Goal: Task Accomplishment & Management: Use online tool/utility

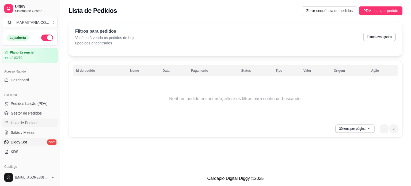
click at [21, 144] on span "Diggy Bot" at bounding box center [19, 142] width 16 height 5
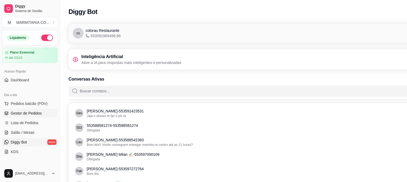
click at [17, 111] on span "Gestor de Pedidos" at bounding box center [26, 113] width 31 height 5
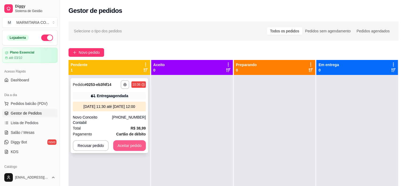
click at [129, 141] on button "Aceitar pedido" at bounding box center [129, 145] width 33 height 11
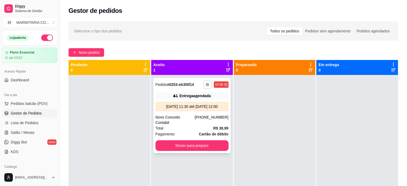
click at [206, 83] on icon "button" at bounding box center [207, 84] width 3 height 3
click at [190, 104] on button "IMPRESSORA" at bounding box center [192, 103] width 38 height 8
click at [179, 140] on button "Mover para preparo" at bounding box center [192, 145] width 73 height 11
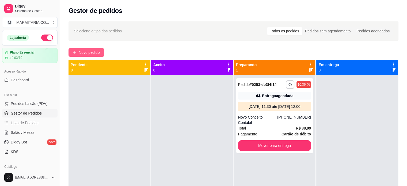
click at [92, 51] on span "Novo pedido" at bounding box center [89, 53] width 21 height 6
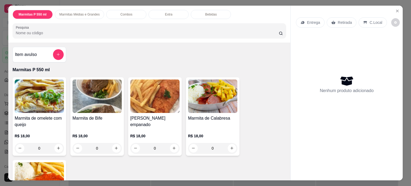
click at [173, 145] on div "0" at bounding box center [154, 148] width 49 height 11
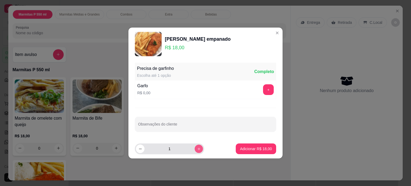
click at [195, 147] on button "increase-product-quantity" at bounding box center [199, 149] width 8 height 8
type input "2"
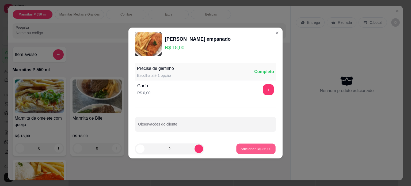
click at [247, 148] on p "Adicionar R$ 36,00" at bounding box center [256, 148] width 31 height 5
type input "2"
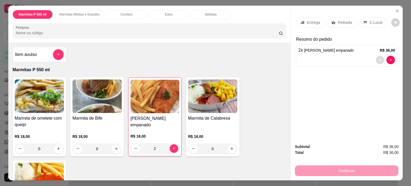
click at [379, 58] on icon "decrease-product-quantity" at bounding box center [380, 59] width 3 height 3
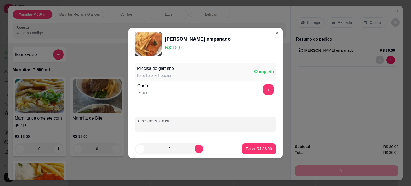
click at [222, 128] on input "Observações do cliente" at bounding box center [205, 126] width 135 height 5
type input "1 SEM MACARRAO E COUVE E FEIJAO"
click at [258, 148] on p "Editar R$ 36,00" at bounding box center [258, 148] width 25 height 5
type input "0"
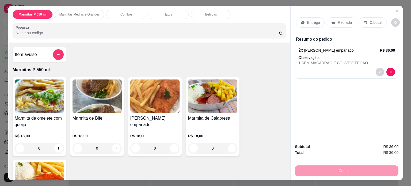
click at [310, 20] on p "Entrega" at bounding box center [313, 22] width 13 height 5
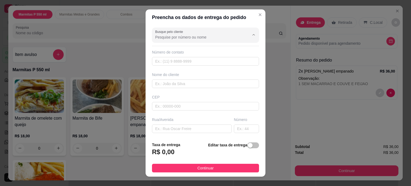
click at [227, 36] on input "Busque pelo cliente" at bounding box center [198, 37] width 86 height 5
type input "W"
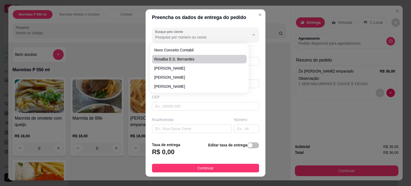
click at [208, 60] on span "Rosalba E.S. Bernardes" at bounding box center [196, 59] width 85 height 5
type input "Rosalba E.S. Bernardes"
type input "35988076940"
type input "Rosalba E.S. Bernardes"
type input "37705022"
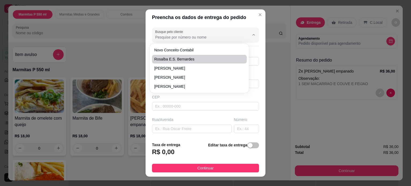
type input "Rua [PERSON_NAME]"
type input "60"
type input "[GEOGRAPHIC_DATA]"
type input "Poços de Caldas"
type input "Apto 03"
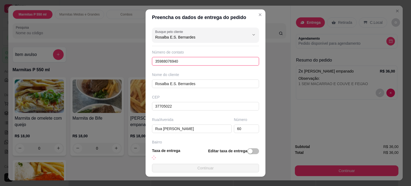
click at [208, 60] on input "35988076940" at bounding box center [205, 61] width 107 height 9
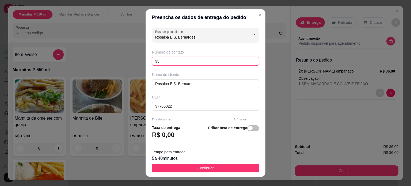
type input "3"
type input "[PHONE_NUMBER]"
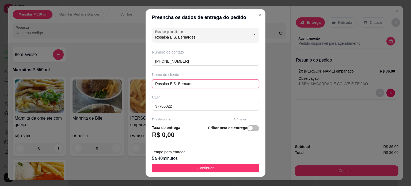
click at [204, 83] on input "Rosalba E.S. Bernardes" at bounding box center [205, 84] width 107 height 9
type input "R"
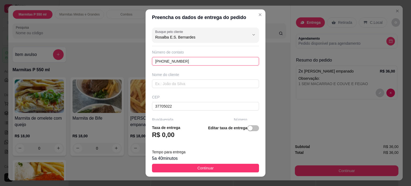
click at [207, 62] on input "[PHONE_NUMBER]" at bounding box center [205, 61] width 107 height 9
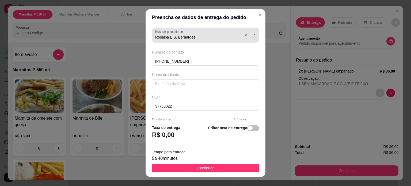
click at [223, 35] on input "Rosalba E.S. Bernardes" at bounding box center [198, 37] width 86 height 5
click at [244, 34] on icon "Show suggestions" at bounding box center [246, 35] width 4 height 4
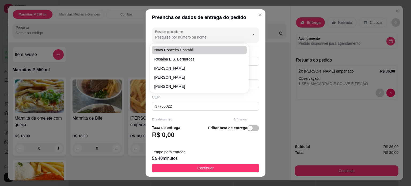
click at [253, 47] on div "Busque pelo cliente Número de contato [PHONE_NUMBER] Nome do cliente CEP 377050…" at bounding box center [206, 72] width 120 height 95
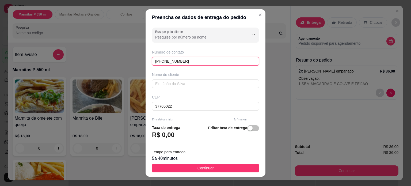
click at [216, 61] on input "[PHONE_NUMBER]" at bounding box center [205, 61] width 107 height 9
click at [188, 103] on input "37705022" at bounding box center [205, 106] width 107 height 9
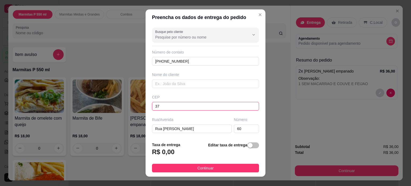
type input "3"
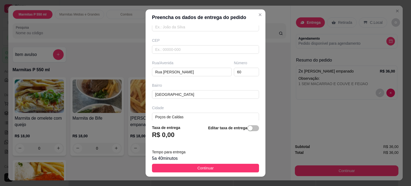
scroll to position [58, 0]
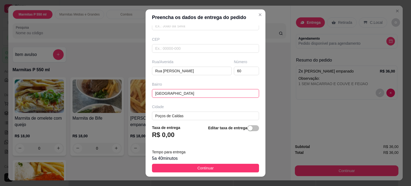
click at [208, 94] on input "[GEOGRAPHIC_DATA]" at bounding box center [205, 93] width 107 height 9
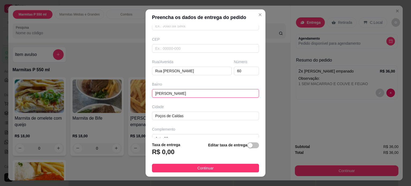
type input "J"
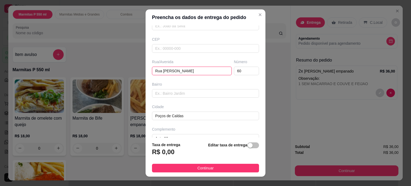
click at [206, 69] on input "Rua [PERSON_NAME]" at bounding box center [192, 71] width 80 height 9
type input "R"
type input "[PERSON_NAME]"
click at [241, 71] on input "60" at bounding box center [246, 71] width 25 height 9
type input "6"
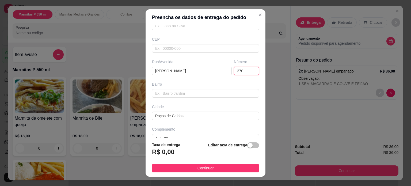
type input "270"
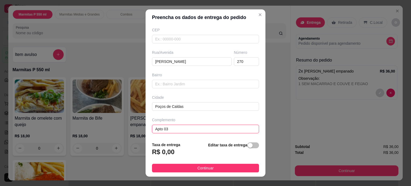
click at [216, 127] on input "Apto 03" at bounding box center [205, 129] width 107 height 9
type input "A"
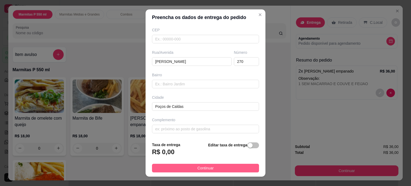
click at [211, 167] on button "Continuar" at bounding box center [205, 168] width 107 height 9
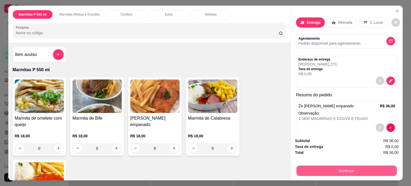
click at [306, 168] on button "Continuar" at bounding box center [347, 171] width 100 height 10
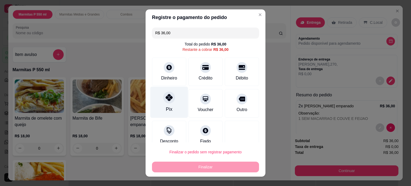
click at [167, 107] on div "Pix" at bounding box center [169, 109] width 6 height 7
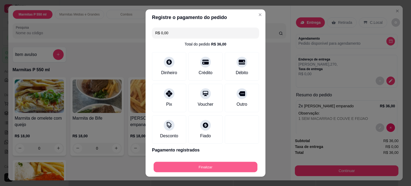
click at [212, 167] on button "Finalizar" at bounding box center [206, 167] width 104 height 10
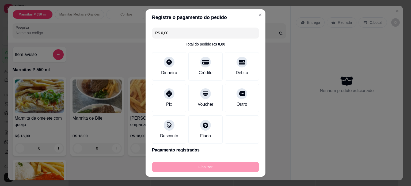
type input "-R$ 36,00"
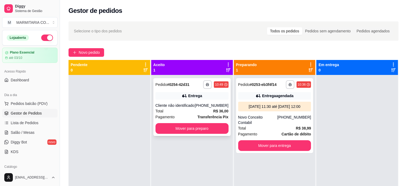
click at [172, 131] on button "Mover para preparo" at bounding box center [192, 128] width 73 height 11
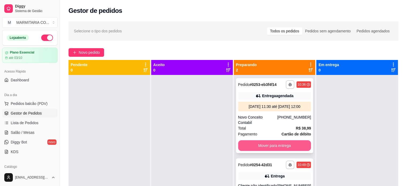
click at [265, 143] on button "Mover para entrega" at bounding box center [274, 145] width 73 height 11
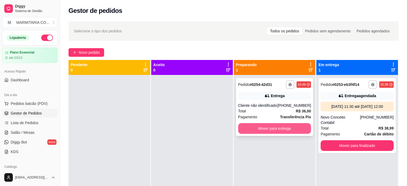
click at [261, 125] on button "Mover para entrega" at bounding box center [274, 128] width 73 height 11
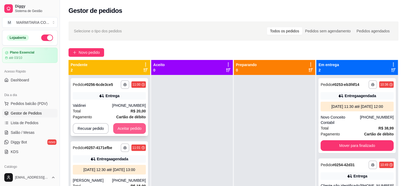
click at [121, 128] on button "Aceitar pedido" at bounding box center [129, 128] width 33 height 11
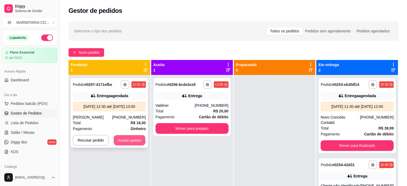
click at [121, 138] on button "Aceitar pedido" at bounding box center [130, 140] width 32 height 10
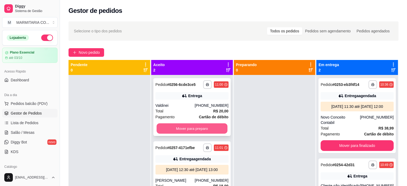
click at [172, 126] on button "Mover para preparo" at bounding box center [192, 128] width 71 height 10
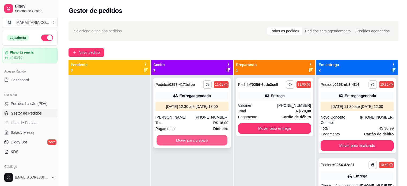
click at [168, 139] on button "Mover para preparo" at bounding box center [192, 140] width 71 height 10
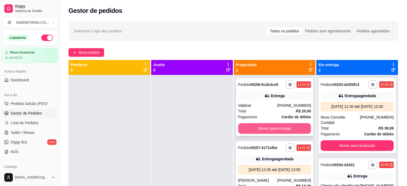
click at [268, 130] on button "Mover para entrega" at bounding box center [274, 128] width 73 height 11
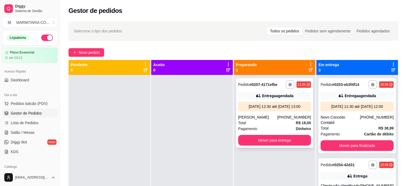
click at [179, 130] on div "**********" at bounding box center [234, 153] width 330 height 186
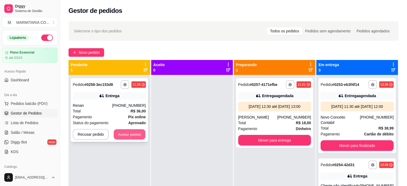
click at [137, 135] on button "Aceitar pedido" at bounding box center [130, 134] width 32 height 10
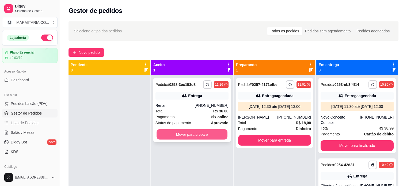
click at [179, 133] on button "Mover para preparo" at bounding box center [192, 134] width 71 height 10
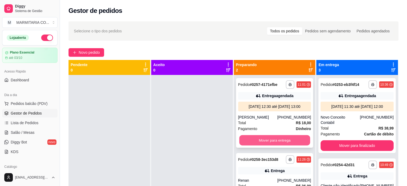
click at [263, 141] on button "Mover para entrega" at bounding box center [274, 140] width 71 height 10
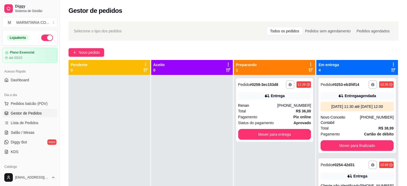
click at [263, 141] on div "**********" at bounding box center [274, 110] width 77 height 64
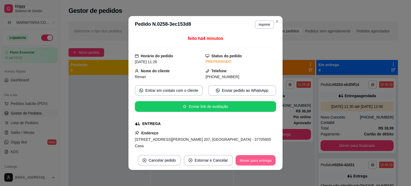
click at [242, 161] on button "Mover para entrega" at bounding box center [256, 160] width 40 height 10
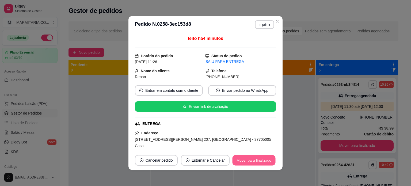
click at [242, 161] on button "Mover para finalizado" at bounding box center [254, 160] width 43 height 10
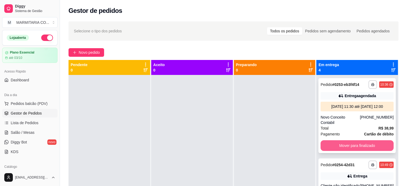
click at [351, 148] on button "Mover para finalizado" at bounding box center [357, 145] width 73 height 11
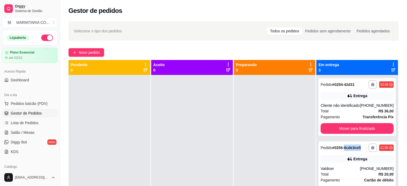
click at [353, 146] on strong "# 0256-6cde3ce5" at bounding box center [347, 148] width 29 height 4
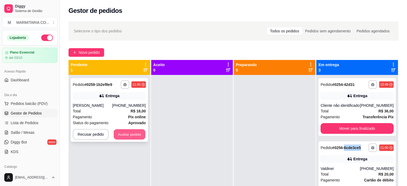
click at [127, 138] on button "Aceitar pedido" at bounding box center [130, 134] width 32 height 10
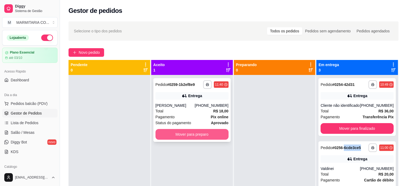
click at [204, 130] on button "Mover para preparo" at bounding box center [192, 134] width 73 height 11
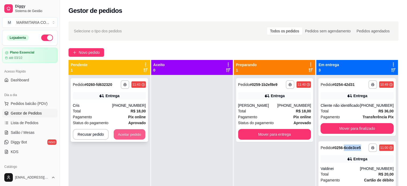
click at [120, 135] on button "Aceitar pedido" at bounding box center [130, 134] width 32 height 10
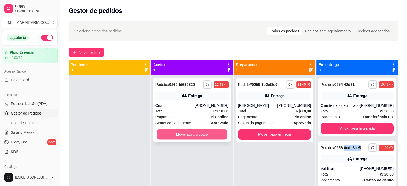
click at [205, 132] on button "Mover para preparo" at bounding box center [192, 134] width 71 height 10
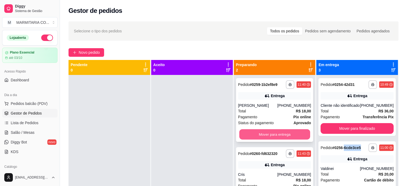
click at [242, 133] on button "Mover para entrega" at bounding box center [274, 134] width 71 height 10
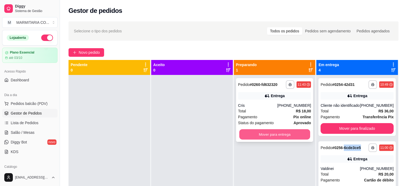
click at [283, 132] on button "Mover para entrega" at bounding box center [274, 134] width 71 height 10
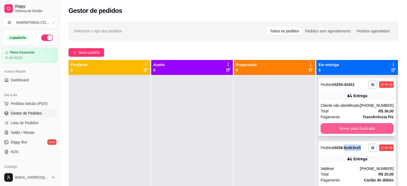
click at [330, 127] on button "Mover para finalizado" at bounding box center [357, 128] width 73 height 11
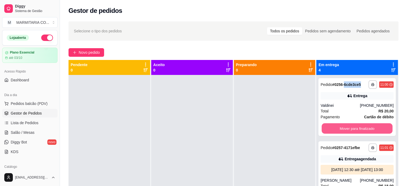
click at [330, 127] on button "Mover para finalizado" at bounding box center [357, 128] width 71 height 10
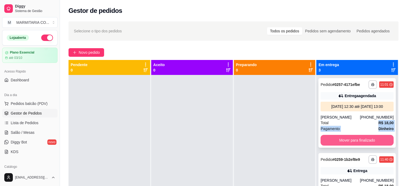
drag, startPoint x: 330, startPoint y: 127, endPoint x: 325, endPoint y: 147, distance: 20.9
click at [325, 147] on div "**********" at bounding box center [357, 113] width 77 height 70
click at [325, 146] on button "Mover para finalizado" at bounding box center [357, 140] width 71 height 10
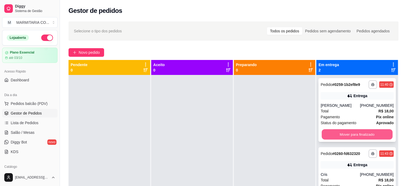
click at [323, 130] on button "Mover para finalizado" at bounding box center [357, 134] width 71 height 10
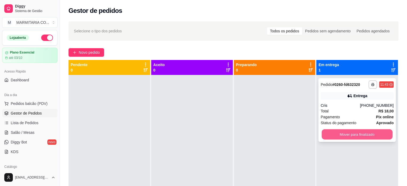
click at [323, 135] on button "Mover para finalizado" at bounding box center [357, 134] width 71 height 10
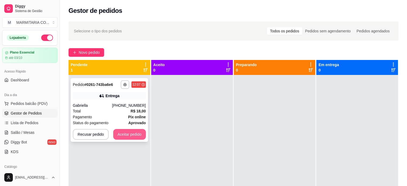
click at [120, 136] on button "Aceitar pedido" at bounding box center [129, 134] width 33 height 11
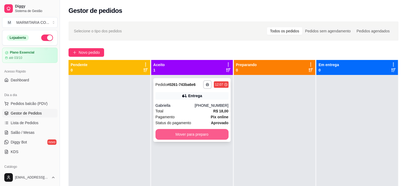
click at [195, 132] on button "Mover para preparo" at bounding box center [192, 134] width 73 height 11
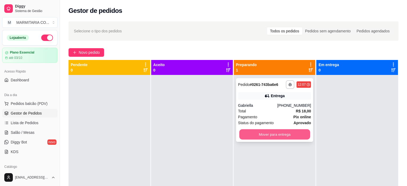
click at [267, 133] on button "Mover para entrega" at bounding box center [274, 134] width 71 height 10
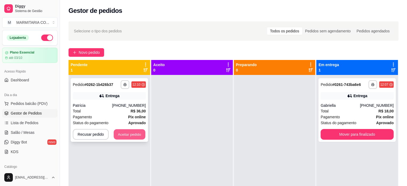
click at [137, 132] on button "Aceitar pedido" at bounding box center [130, 134] width 32 height 10
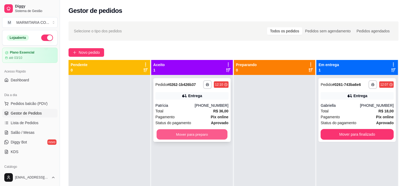
click at [165, 134] on button "Mover para preparo" at bounding box center [192, 134] width 71 height 10
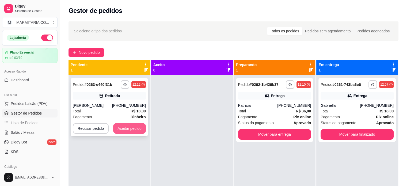
click at [129, 130] on button "Aceitar pedido" at bounding box center [129, 128] width 33 height 11
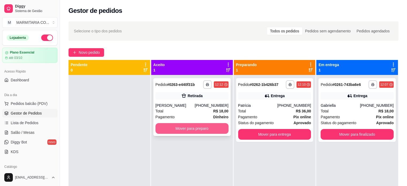
click at [190, 132] on button "Mover para preparo" at bounding box center [192, 128] width 73 height 11
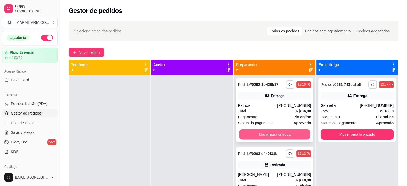
click at [240, 134] on button "Mover para entrega" at bounding box center [274, 134] width 71 height 10
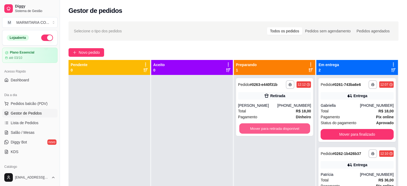
click at [240, 134] on button "Mover para retirada disponível" at bounding box center [274, 128] width 71 height 10
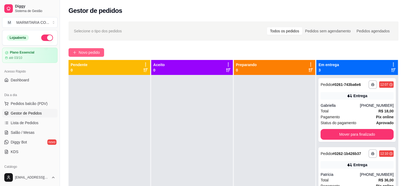
click at [92, 53] on span "Novo pedido" at bounding box center [89, 53] width 21 height 6
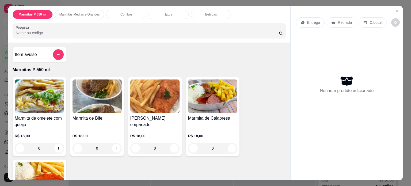
click at [113, 147] on div "0" at bounding box center [97, 148] width 49 height 11
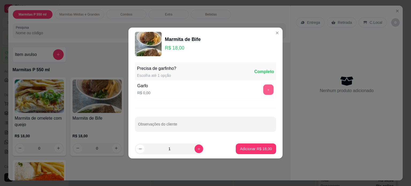
click at [264, 90] on button "+" at bounding box center [269, 90] width 10 height 10
click at [241, 149] on p "Adicionar R$ 18,00" at bounding box center [256, 149] width 31 height 5
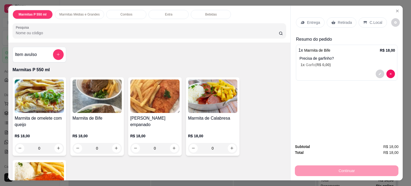
click at [307, 20] on p "Entrega" at bounding box center [313, 22] width 13 height 5
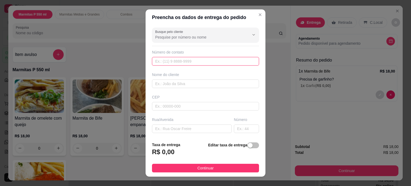
click at [208, 59] on input "text" at bounding box center [205, 61] width 107 height 9
type input "[PHONE_NUMBER]"
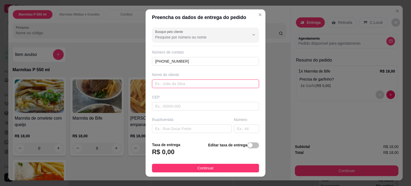
click at [201, 87] on input "text" at bounding box center [205, 84] width 107 height 9
type input "[PERSON_NAME]"
click at [184, 125] on input "text" at bounding box center [192, 129] width 80 height 9
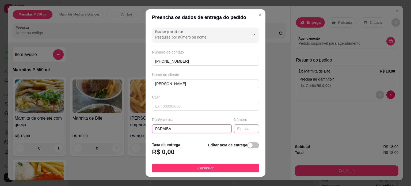
type input "PARAIBA"
click at [234, 128] on input "text" at bounding box center [246, 129] width 25 height 9
type input "412"
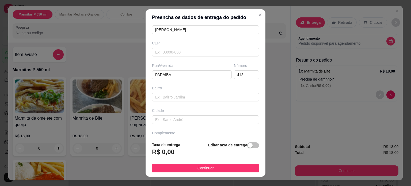
scroll to position [57, 0]
click at [233, 117] on input "text" at bounding box center [205, 117] width 107 height 9
type input "SALA 3"
click at [248, 146] on div "button" at bounding box center [250, 145] width 5 height 5
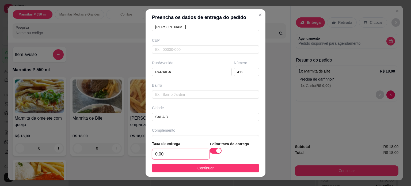
click at [168, 156] on input "0,00" at bounding box center [180, 154] width 57 height 10
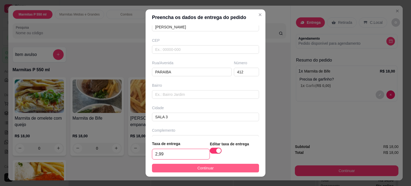
type input "2,99"
click at [174, 168] on button "Continuar" at bounding box center [205, 168] width 107 height 9
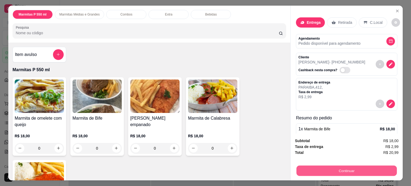
click at [315, 169] on button "Continuar" at bounding box center [347, 171] width 100 height 10
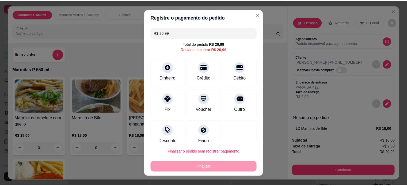
scroll to position [8, 0]
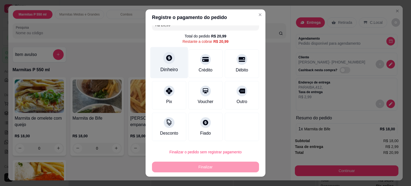
click at [167, 67] on div "Dinheiro" at bounding box center [169, 69] width 18 height 7
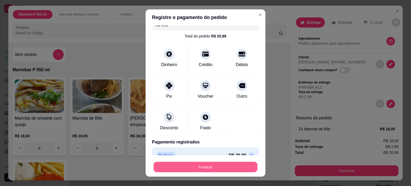
click at [210, 166] on button "Finalizar" at bounding box center [206, 167] width 104 height 10
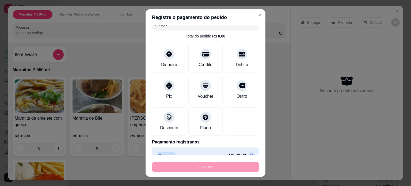
type input "-R$ 20,99"
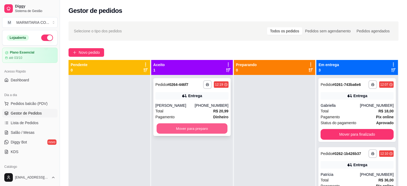
click at [204, 129] on button "Mover para preparo" at bounding box center [192, 128] width 71 height 10
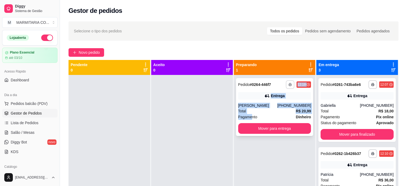
drag, startPoint x: 249, startPoint y: 118, endPoint x: 287, endPoint y: 82, distance: 53.1
click at [287, 82] on div "**********" at bounding box center [274, 107] width 77 height 58
click at [287, 83] on button "button" at bounding box center [290, 84] width 9 height 9
click at [282, 105] on button "IMPRESSORA" at bounding box center [273, 103] width 39 height 9
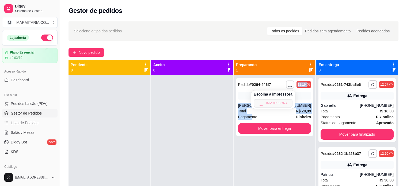
click at [282, 105] on div "Escolha a impressora IMPRESSORA" at bounding box center [273, 100] width 44 height 18
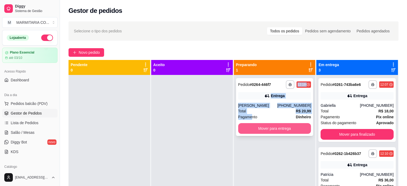
click at [263, 128] on button "Mover para entrega" at bounding box center [274, 128] width 73 height 11
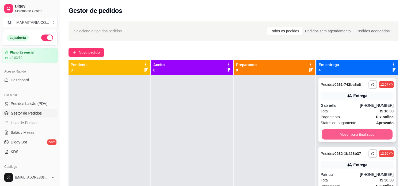
click at [331, 133] on button "Mover para finalizado" at bounding box center [357, 134] width 71 height 10
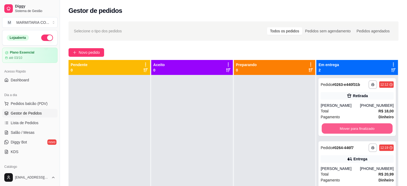
click at [331, 133] on button "Mover para finalizado" at bounding box center [357, 128] width 71 height 10
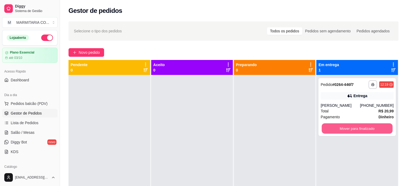
click at [331, 133] on button "Mover para finalizado" at bounding box center [357, 128] width 71 height 10
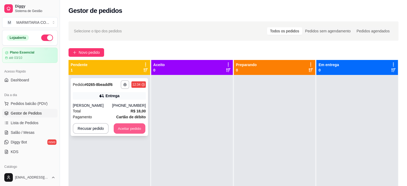
click at [134, 132] on button "Aceitar pedido" at bounding box center [130, 128] width 32 height 10
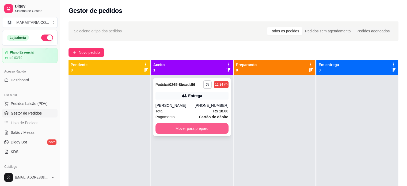
click at [200, 128] on button "Mover para preparo" at bounding box center [192, 128] width 73 height 11
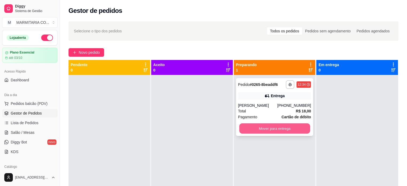
click at [287, 123] on button "Mover para entrega" at bounding box center [274, 128] width 71 height 10
click at [295, 128] on button "Mover para entrega" at bounding box center [274, 128] width 73 height 11
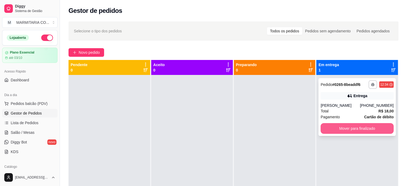
click at [321, 124] on button "Mover para finalizado" at bounding box center [357, 128] width 73 height 11
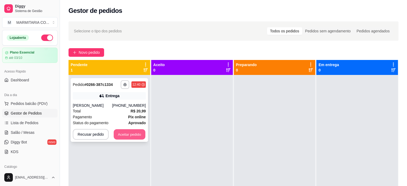
click at [117, 133] on button "Aceitar pedido" at bounding box center [130, 134] width 32 height 10
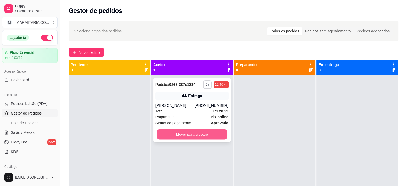
click at [196, 135] on button "Mover para preparo" at bounding box center [192, 134] width 71 height 10
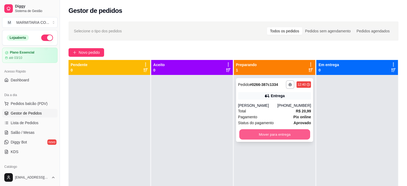
click at [246, 137] on button "Mover para entrega" at bounding box center [274, 134] width 71 height 10
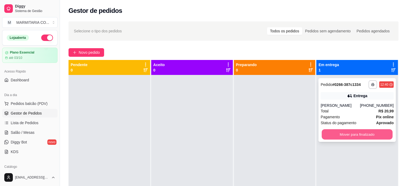
click at [339, 135] on button "Mover para finalizado" at bounding box center [357, 134] width 71 height 10
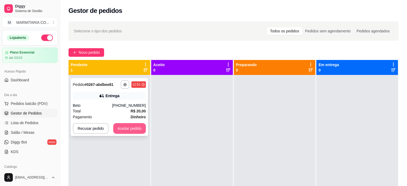
click at [121, 129] on button "Aceitar pedido" at bounding box center [129, 128] width 33 height 11
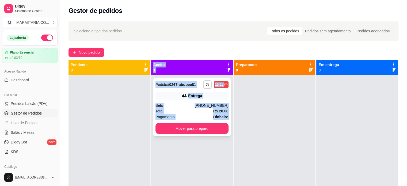
drag, startPoint x: 121, startPoint y: 129, endPoint x: 210, endPoint y: 133, distance: 89.3
click at [210, 133] on div "**********" at bounding box center [234, 153] width 330 height 186
click at [209, 131] on button "Mover para preparo" at bounding box center [192, 128] width 71 height 10
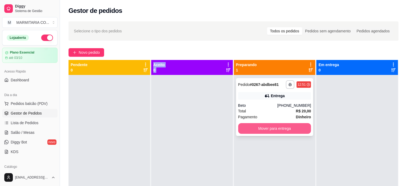
click at [280, 127] on button "Mover para entrega" at bounding box center [274, 128] width 73 height 11
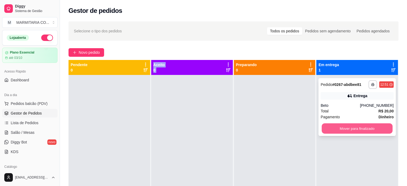
click at [331, 129] on button "Mover para finalizado" at bounding box center [357, 128] width 71 height 10
